Goal: Task Accomplishment & Management: Complete application form

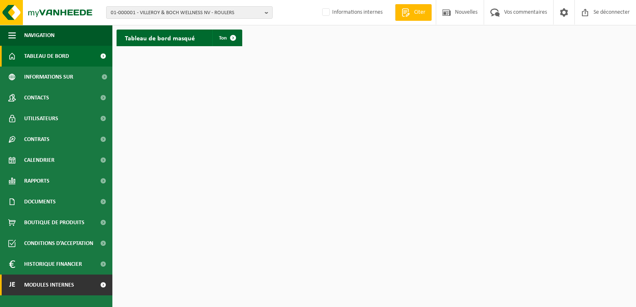
click at [68, 286] on span "Modules internes" at bounding box center [49, 285] width 50 height 21
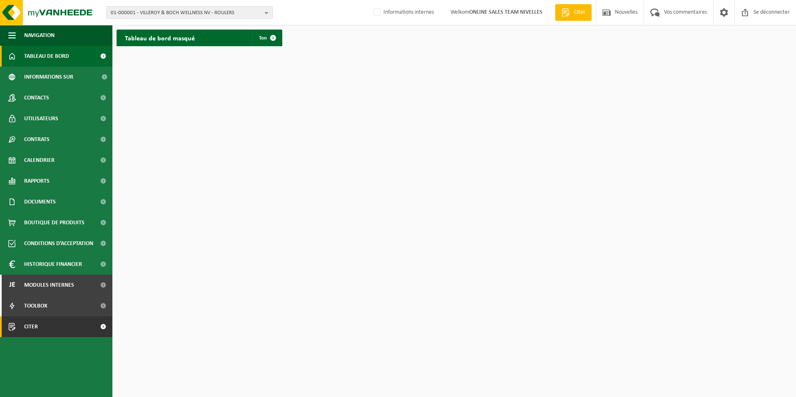
click at [30, 307] on span "Citer" at bounding box center [31, 326] width 14 height 21
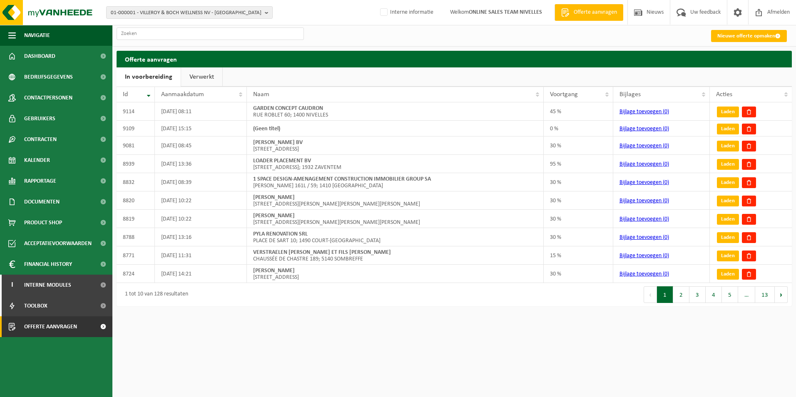
click at [198, 78] on link "Verwerkt" at bounding box center [201, 76] width 41 height 19
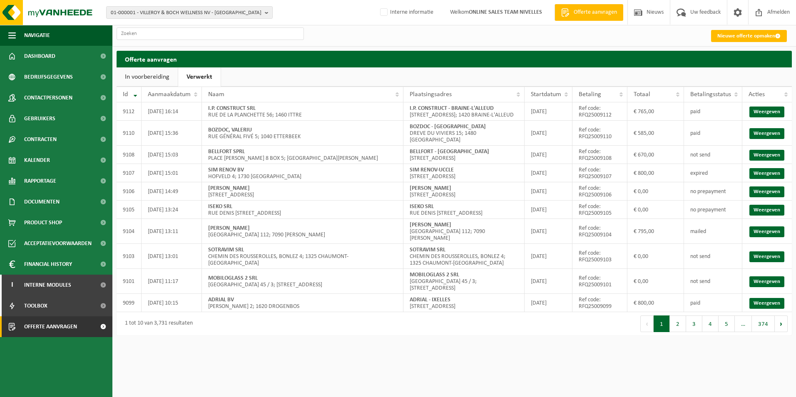
click at [154, 78] on link "In voorbereiding" at bounding box center [147, 76] width 61 height 19
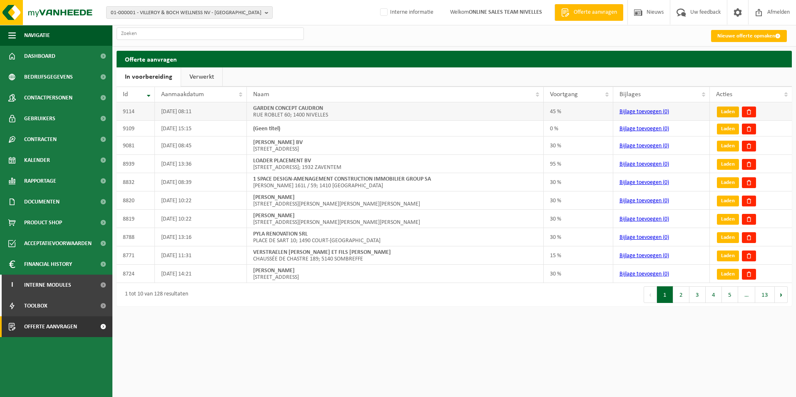
click at [727, 111] on link "Laden" at bounding box center [728, 112] width 22 height 11
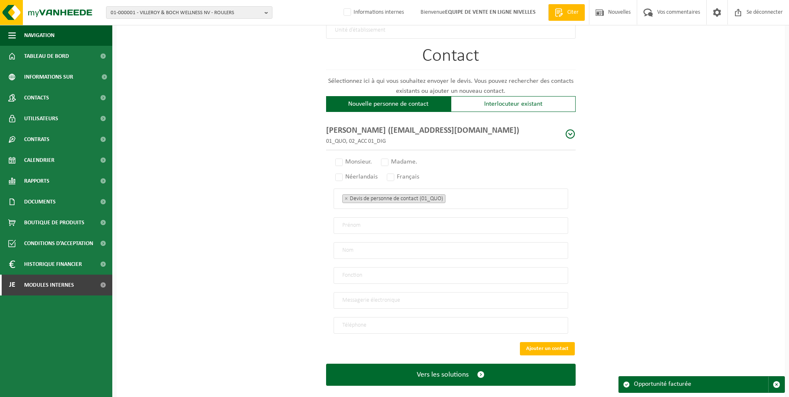
scroll to position [541, 0]
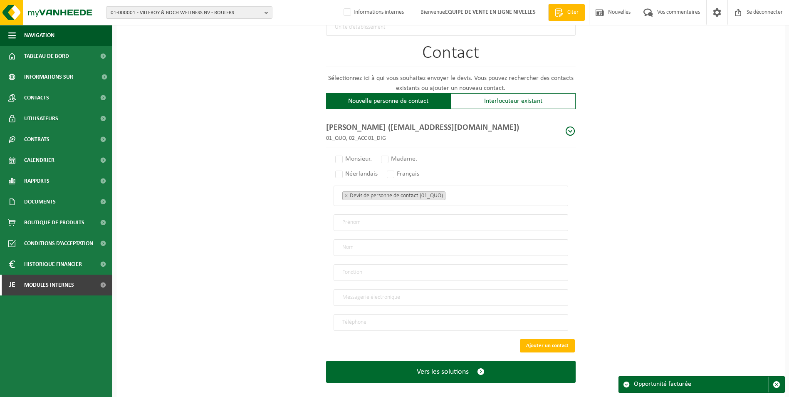
click at [570, 130] on span at bounding box center [570, 131] width 10 height 10
type input "FRANCOIS"
type input "CAUDRON"
type input "Manager"
type input "gardenconcept.caudron@gmail.com"
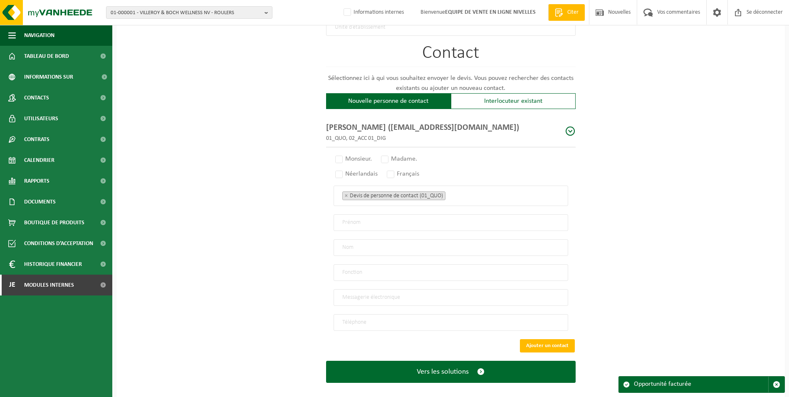
type input "+32 476 65 72 69"
radio input "true"
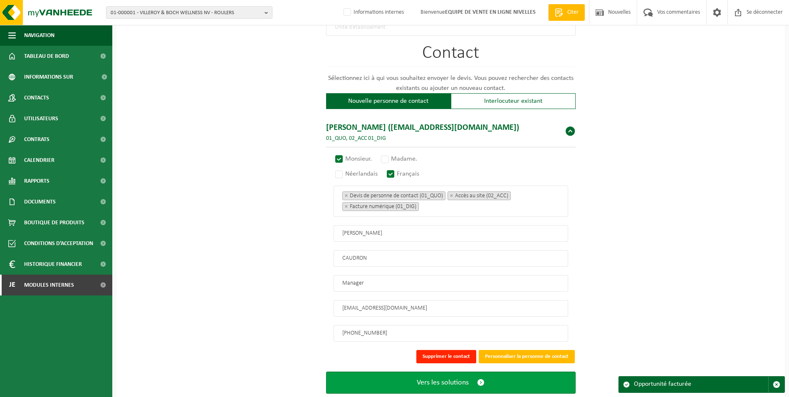
click at [446, 378] on span "Vers les solutions" at bounding box center [443, 382] width 52 height 9
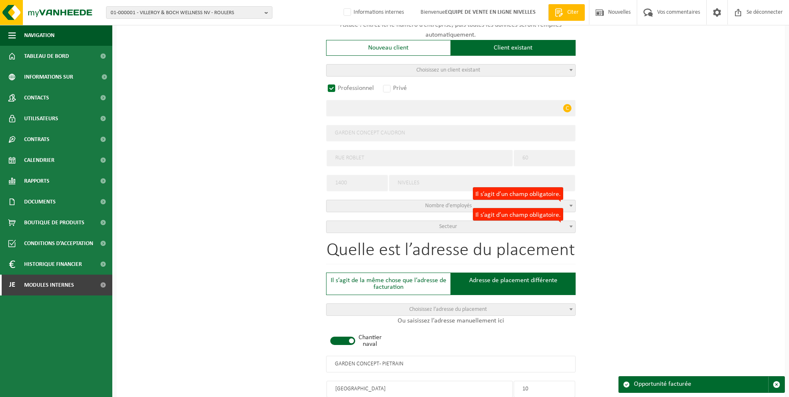
click at [461, 227] on span "Secteur" at bounding box center [451, 227] width 249 height 12
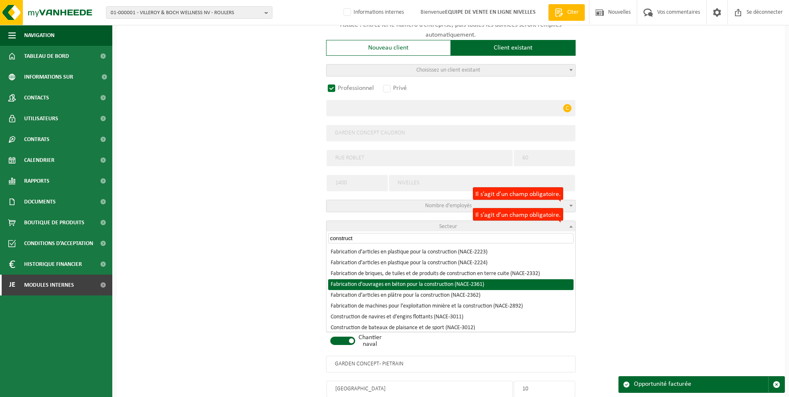
scroll to position [42, 0]
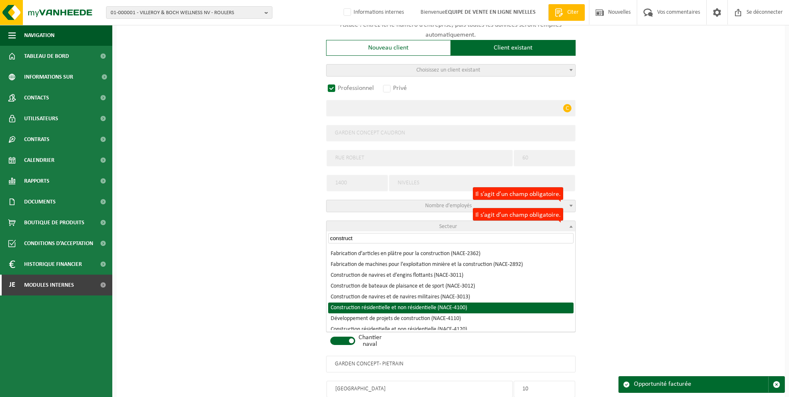
type input "construct"
select select "NACE_4100"
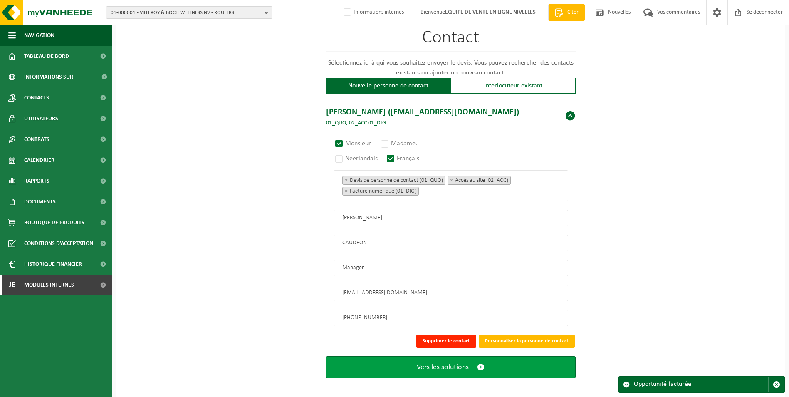
click at [462, 364] on span "Vers les solutions" at bounding box center [443, 367] width 52 height 9
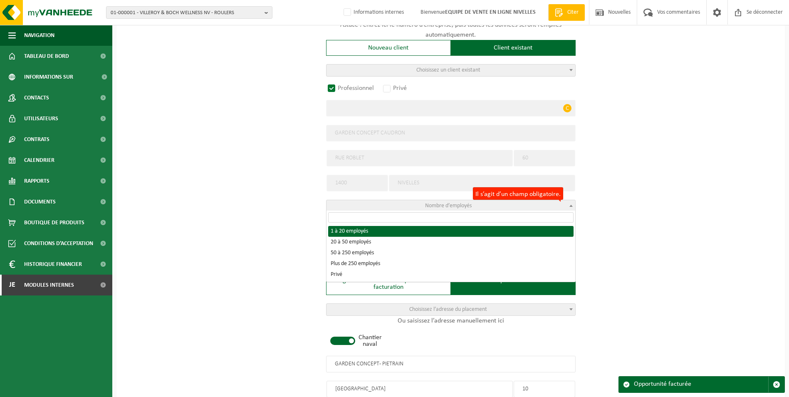
click at [481, 204] on span "Nombre d’employés" at bounding box center [451, 206] width 249 height 12
select select "D"
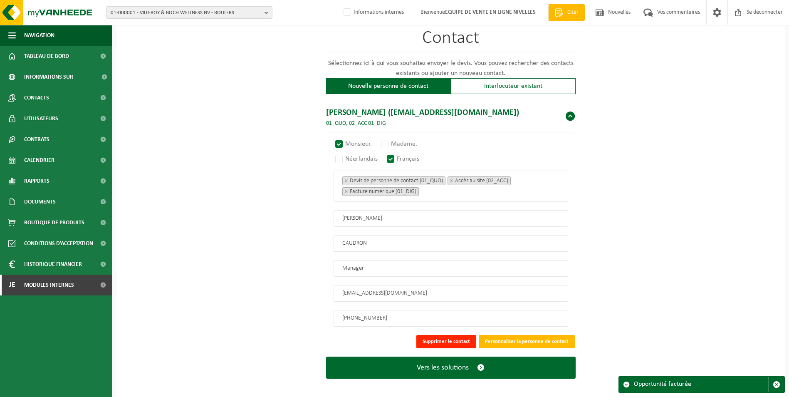
scroll to position [556, 0]
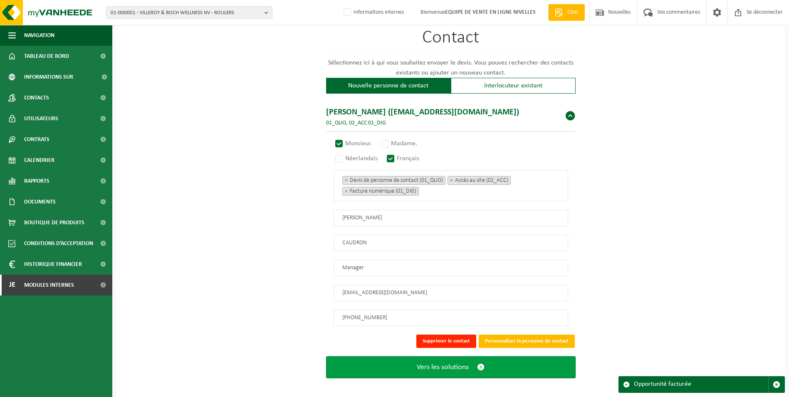
click at [465, 363] on span "Vers les solutions" at bounding box center [443, 367] width 52 height 9
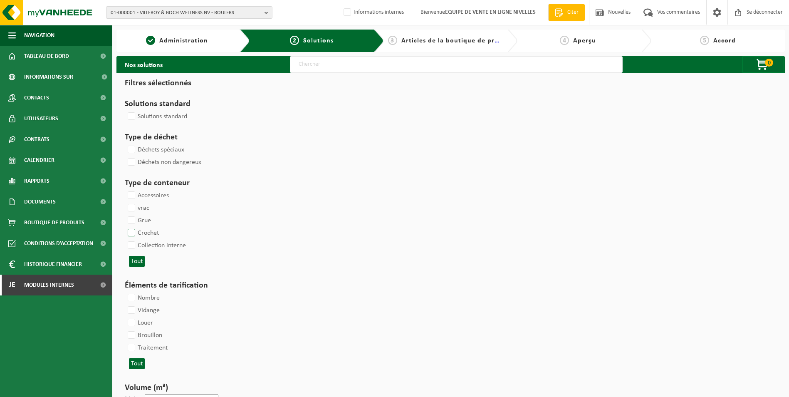
click at [134, 233] on label "Crochet" at bounding box center [142, 233] width 33 height 12
click at [125, 227] on input "Crochet" at bounding box center [124, 226] width 0 height 0
checkbox input "true"
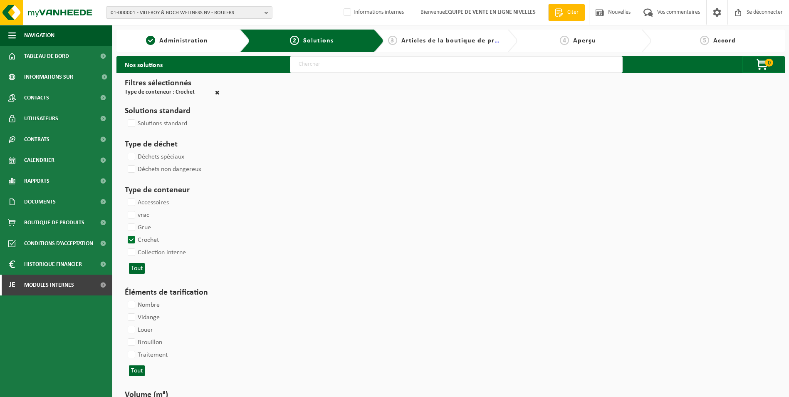
select select
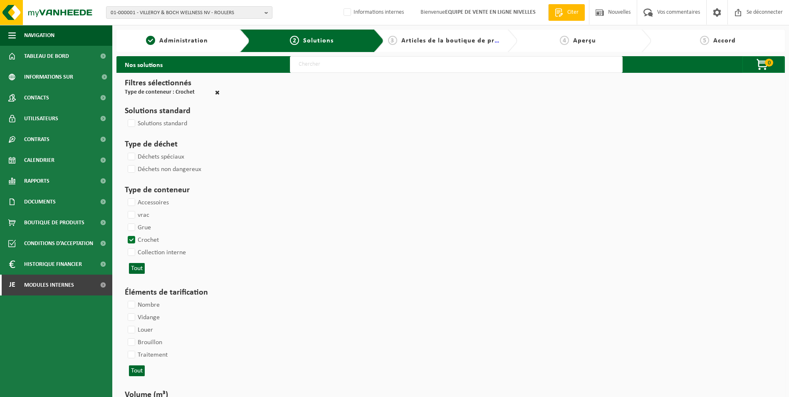
select select
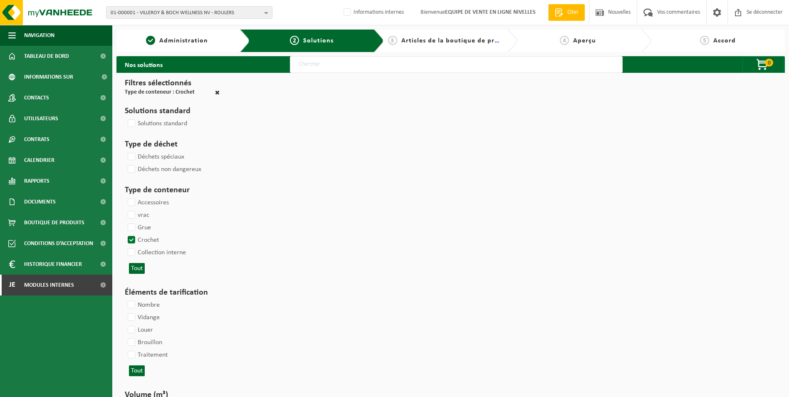
select select
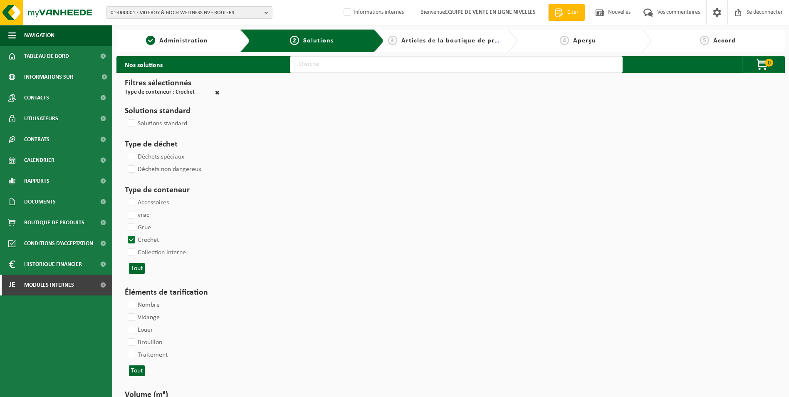
select select
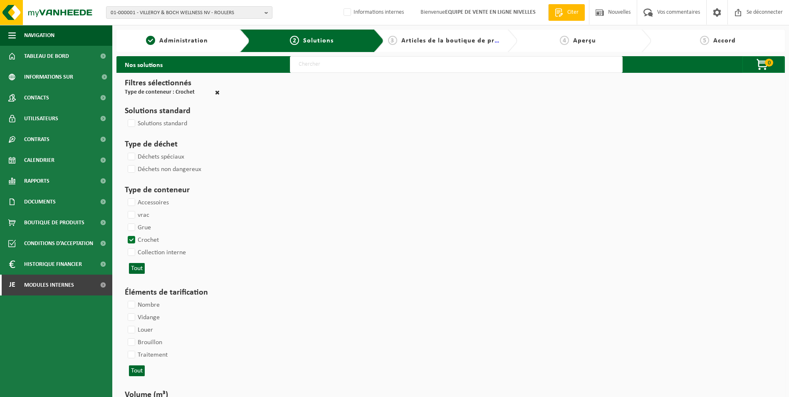
select select
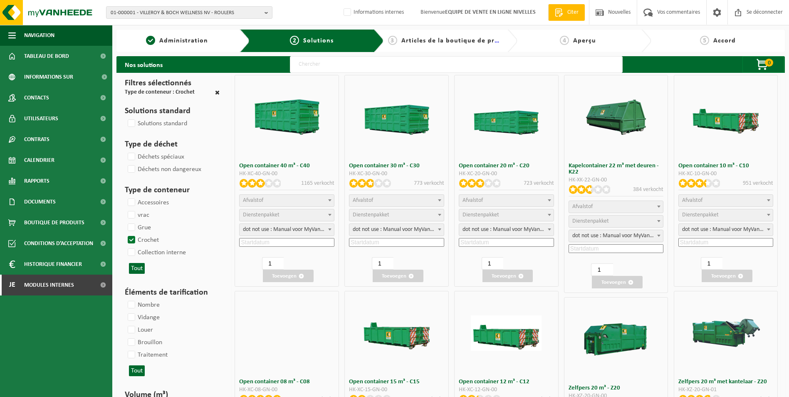
select select "25"
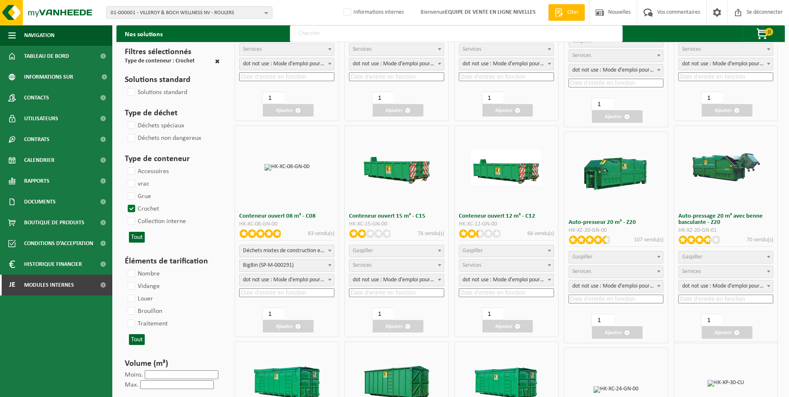
scroll to position [166, 0]
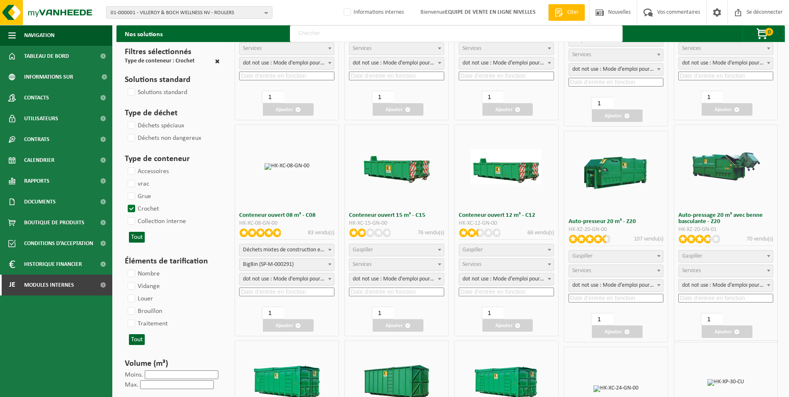
click at [293, 250] on span "Déchets mixtes de construction et de démolition (inertes et non inertes)" at bounding box center [287, 250] width 94 height 12
select select
select select "197"
select select "25"
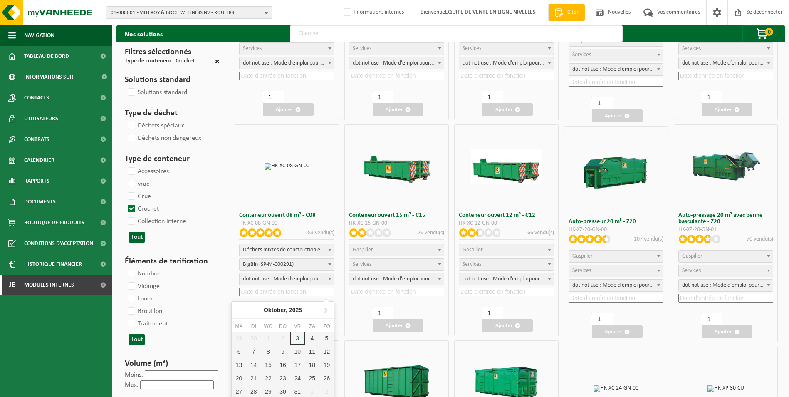
click at [265, 290] on input at bounding box center [286, 292] width 95 height 9
click at [239, 352] on div "6" at bounding box center [240, 351] width 17 height 13
type input "2025-10-06"
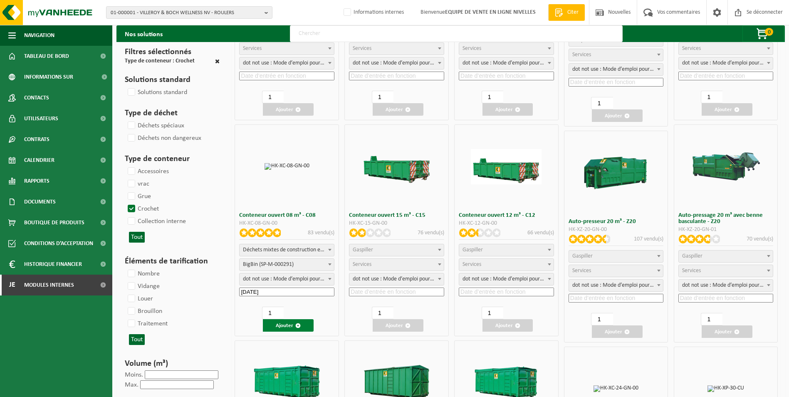
click at [288, 327] on font "Ajouter" at bounding box center [284, 325] width 17 height 5
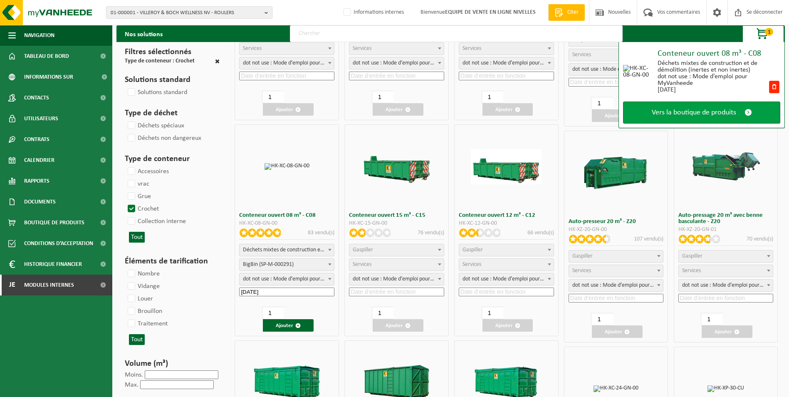
click at [687, 116] on span "Vers la boutique de produits" at bounding box center [694, 112] width 84 height 9
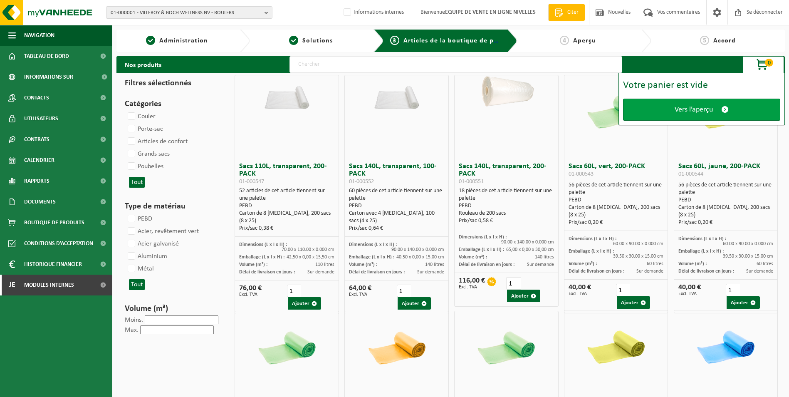
click at [683, 106] on span "Vers l’aperçu" at bounding box center [694, 109] width 38 height 9
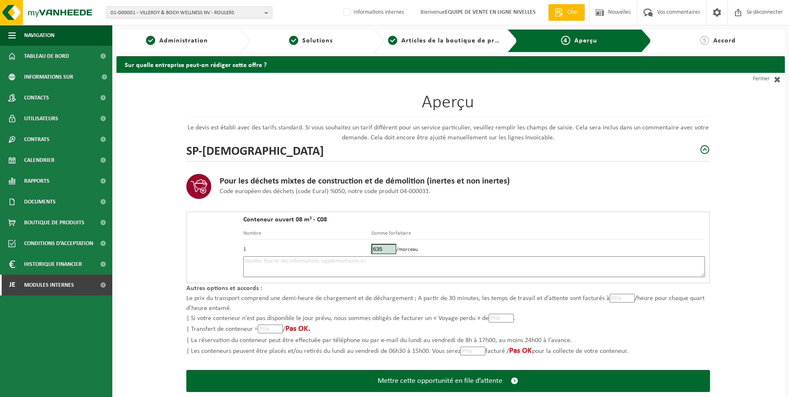
click at [336, 261] on textarea at bounding box center [474, 266] width 462 height 21
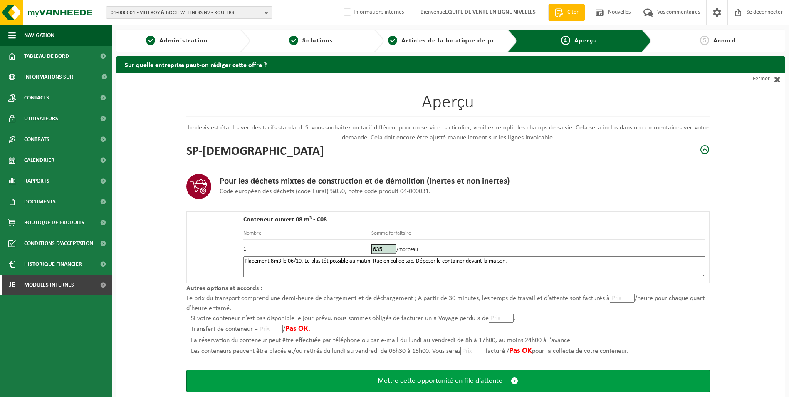
type textarea "Placement 8m3 le 06/10. Le plus tôt possible au matin. Rue en cul de sac. Dépos…"
click at [395, 381] on span "Mettre cette opportunité en file d’attente" at bounding box center [440, 381] width 125 height 9
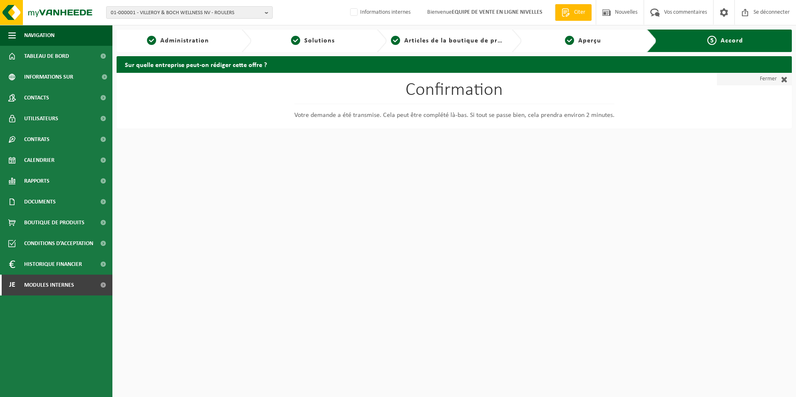
click at [764, 79] on font "Fermer" at bounding box center [767, 79] width 17 height 12
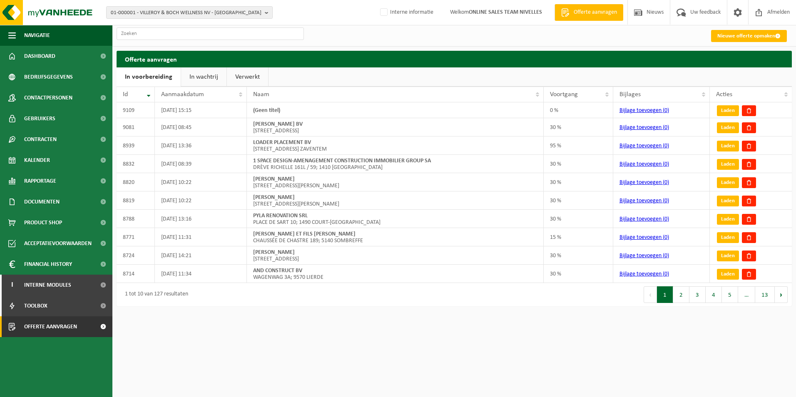
click at [196, 76] on link "In wachtrij" at bounding box center [203, 76] width 45 height 19
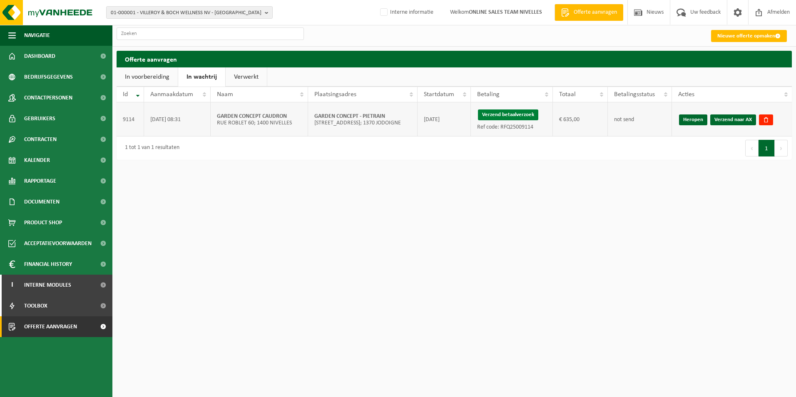
click at [505, 112] on button "Verzend betaalverzoek" at bounding box center [508, 114] width 60 height 11
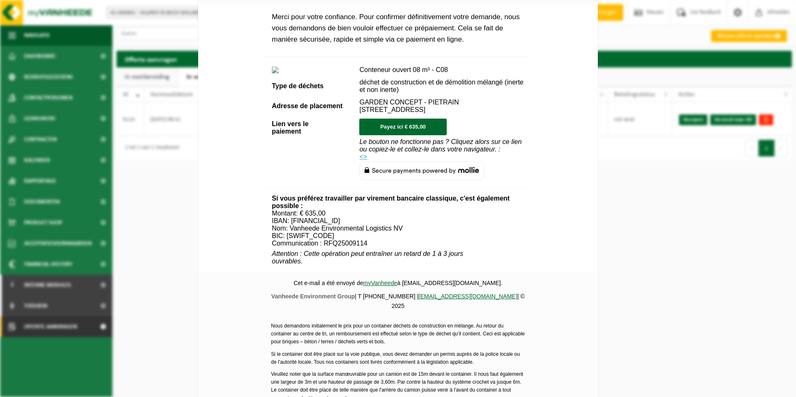
scroll to position [284, 0]
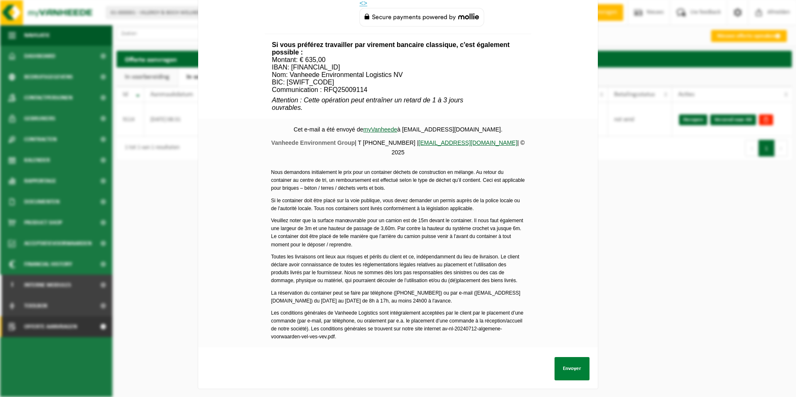
click at [572, 365] on button "Envoyer" at bounding box center [571, 368] width 35 height 23
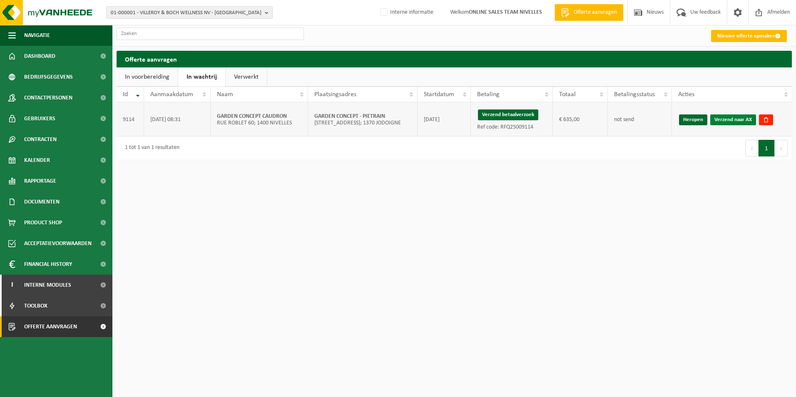
click at [732, 119] on link "Verzend naar AX" at bounding box center [733, 119] width 46 height 11
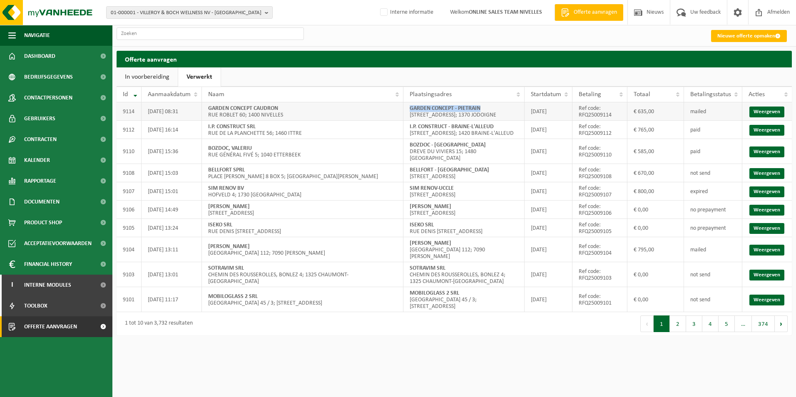
drag, startPoint x: 410, startPoint y: 109, endPoint x: 501, endPoint y: 108, distance: 91.1
click at [501, 108] on td "GARDEN CONCEPT - PIETRAIN [STREET_ADDRESS]; 1370 JODOIGNE" at bounding box center [463, 111] width 121 height 18
copy strong "GARDEN CONCEPT - PIETRAIN"
